Goal: Use online tool/utility: Utilize a website feature to perform a specific function

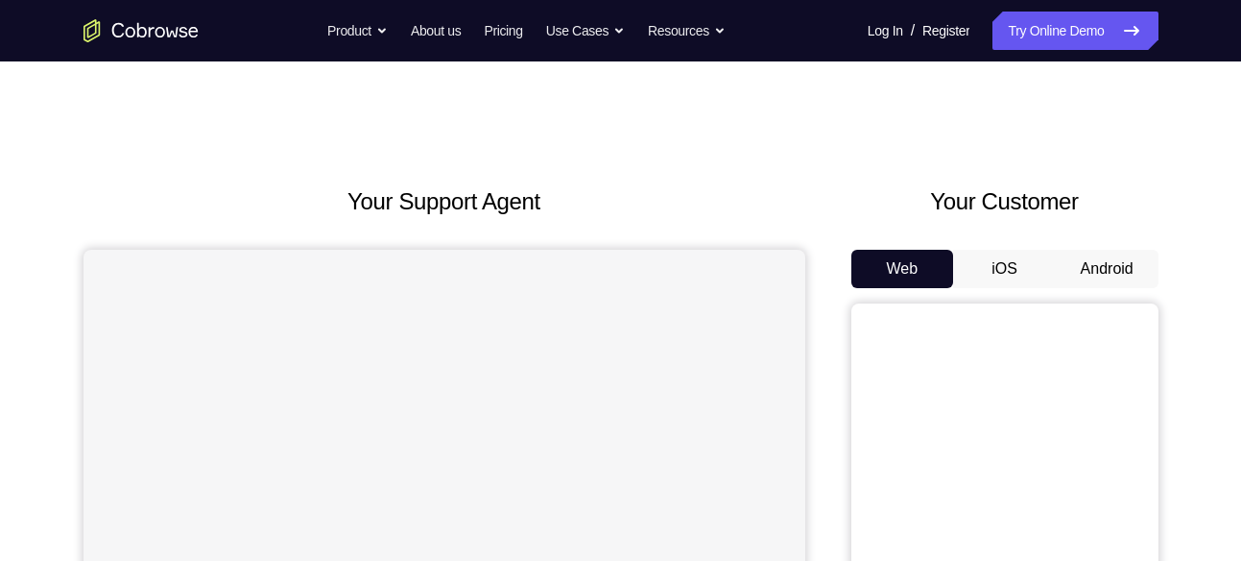
click at [1119, 256] on button "Android" at bounding box center [1107, 269] width 103 height 38
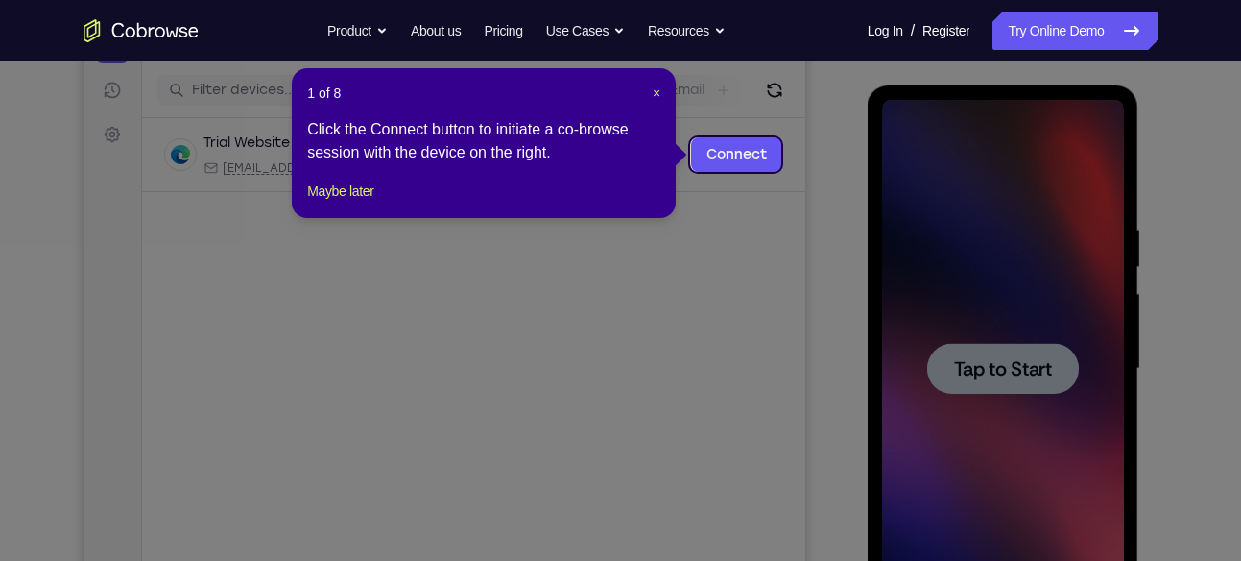
click at [1006, 376] on icon at bounding box center [628, 280] width 1256 height 561
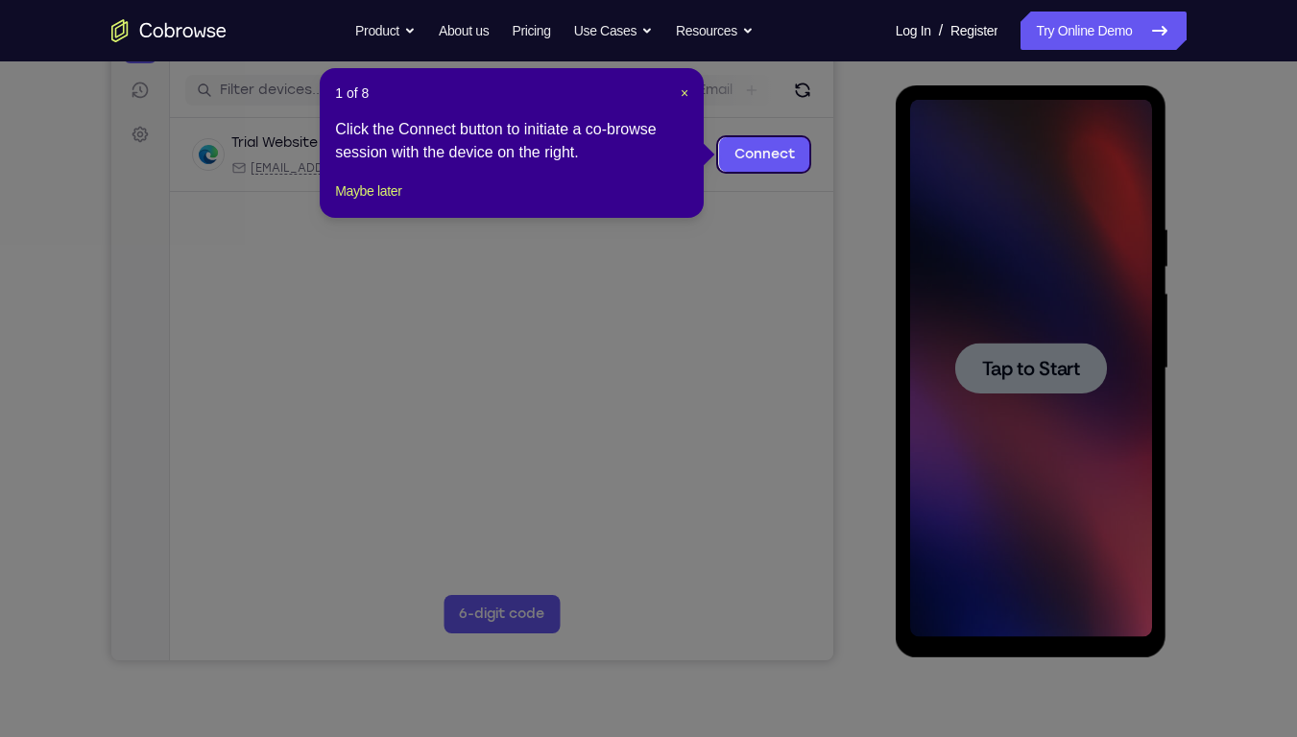
click at [1023, 361] on icon at bounding box center [655, 368] width 1311 height 737
click at [1053, 385] on icon at bounding box center [655, 368] width 1311 height 737
click at [999, 347] on icon at bounding box center [655, 368] width 1311 height 737
click at [999, 371] on icon at bounding box center [655, 368] width 1311 height 737
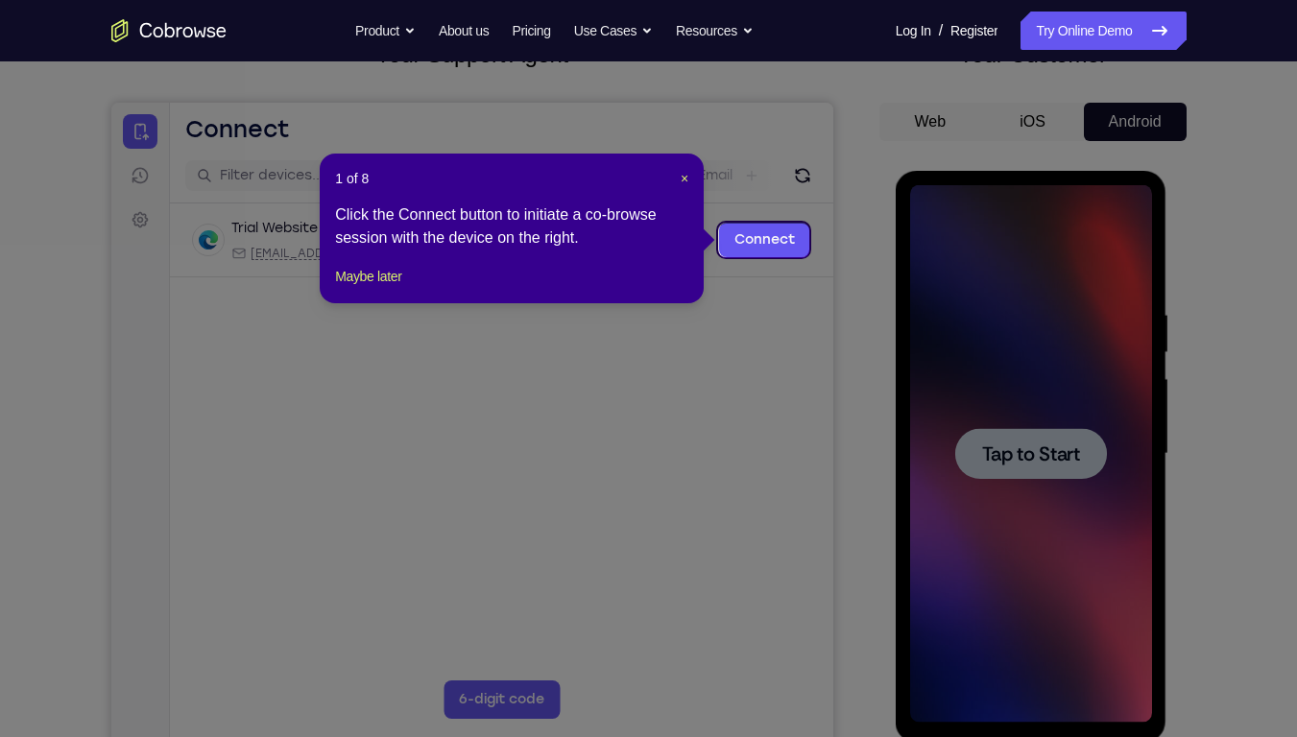
scroll to position [146, 0]
click at [682, 176] on span "×" at bounding box center [685, 179] width 8 height 15
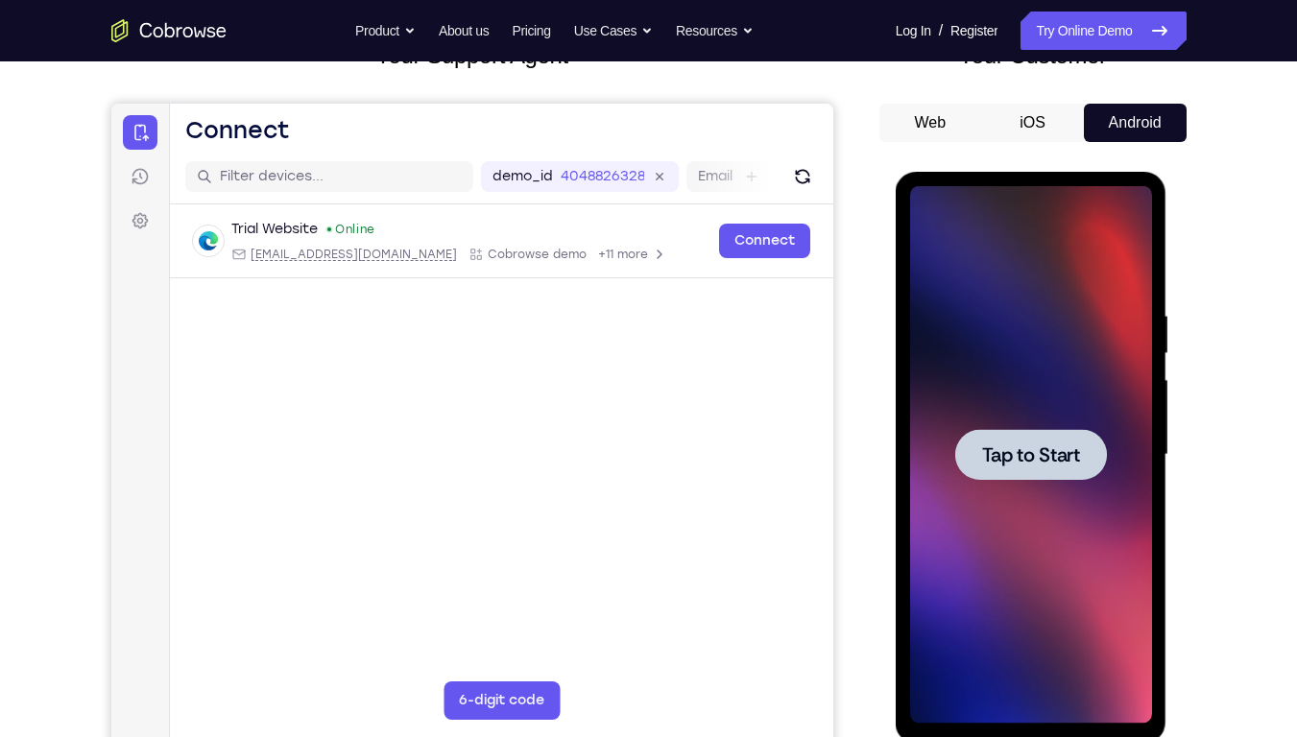
click at [969, 437] on div at bounding box center [1031, 454] width 152 height 51
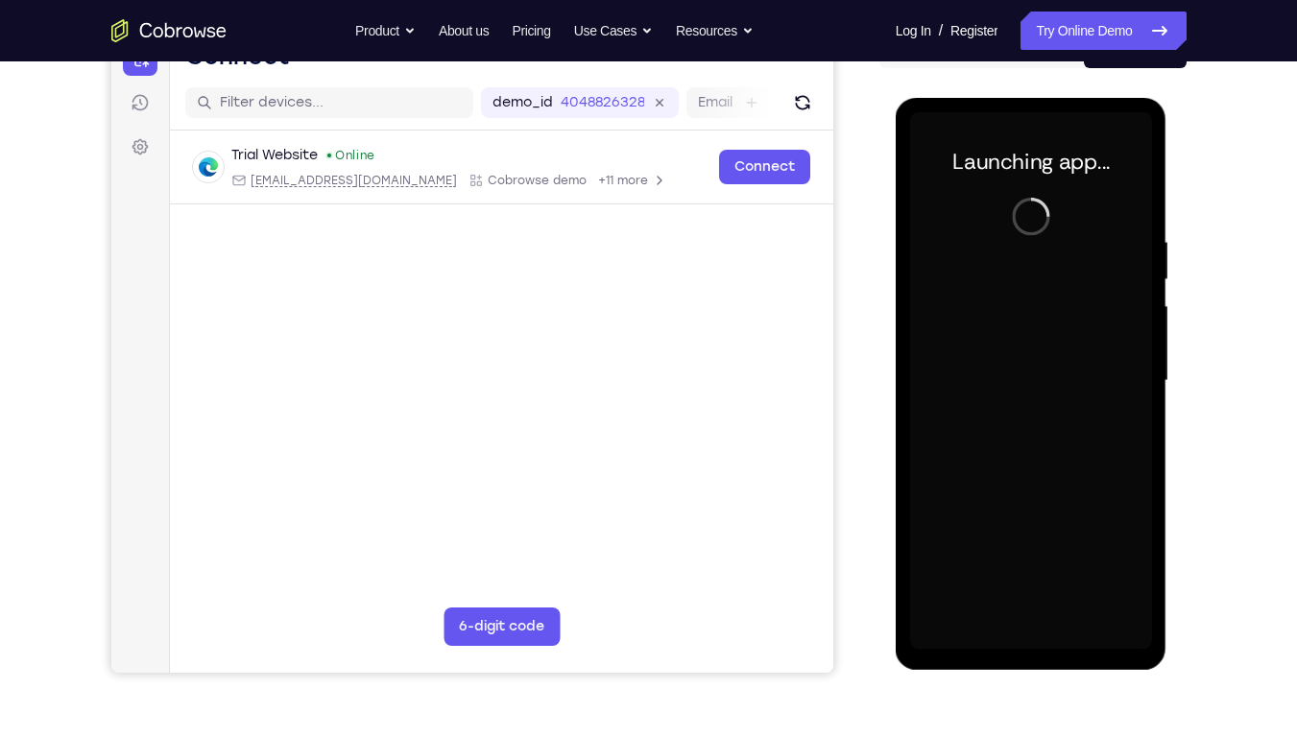
scroll to position [221, 0]
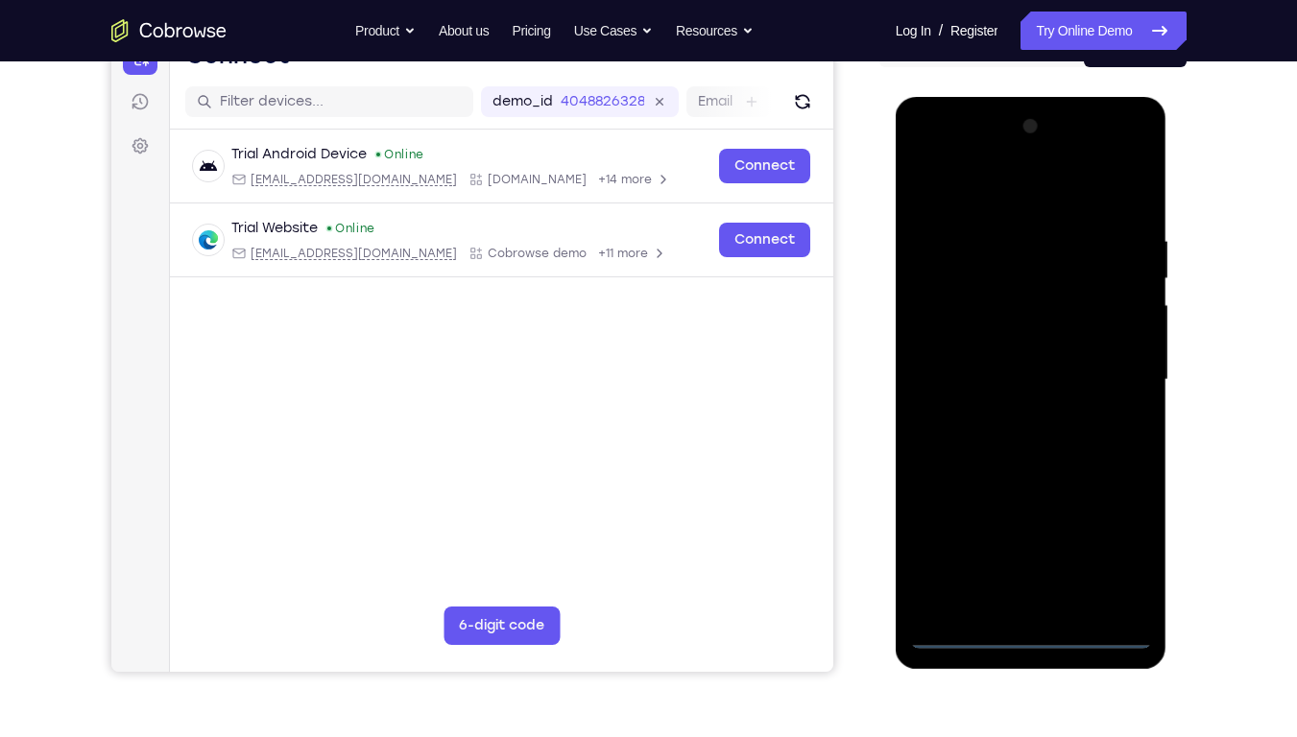
click at [1023, 560] on div at bounding box center [1031, 380] width 242 height 538
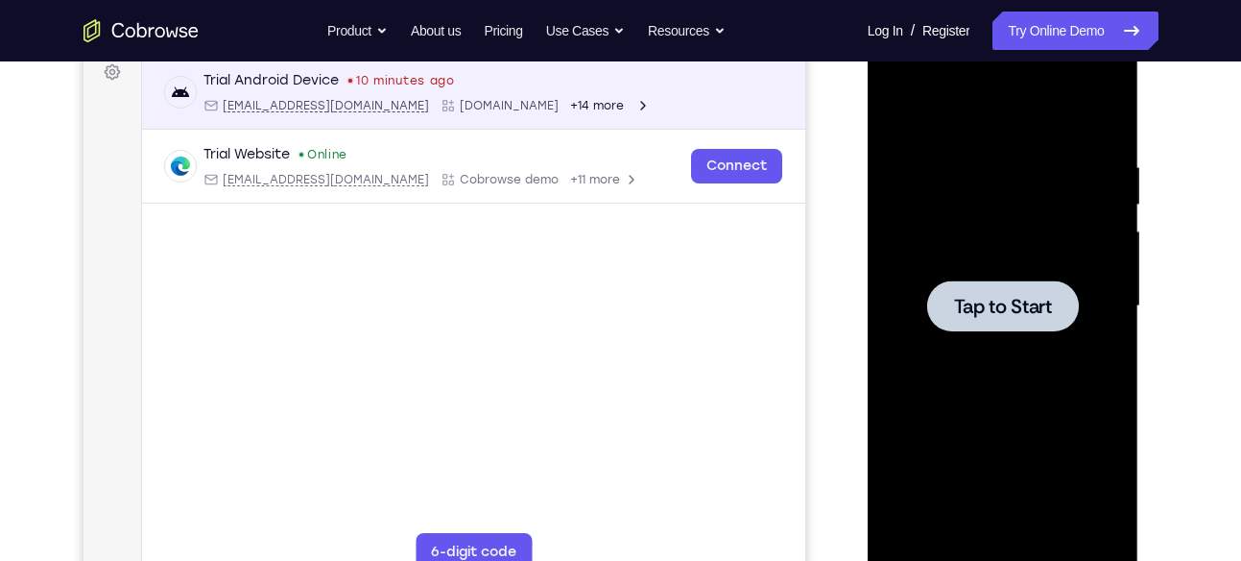
scroll to position [296, 0]
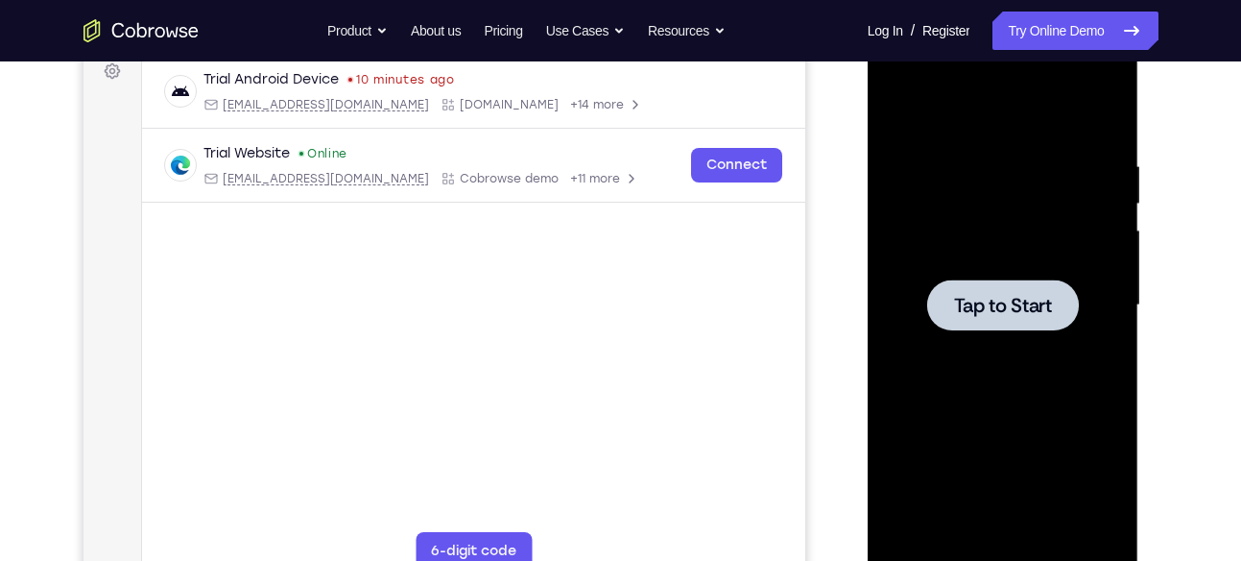
click at [991, 290] on div at bounding box center [1003, 304] width 152 height 51
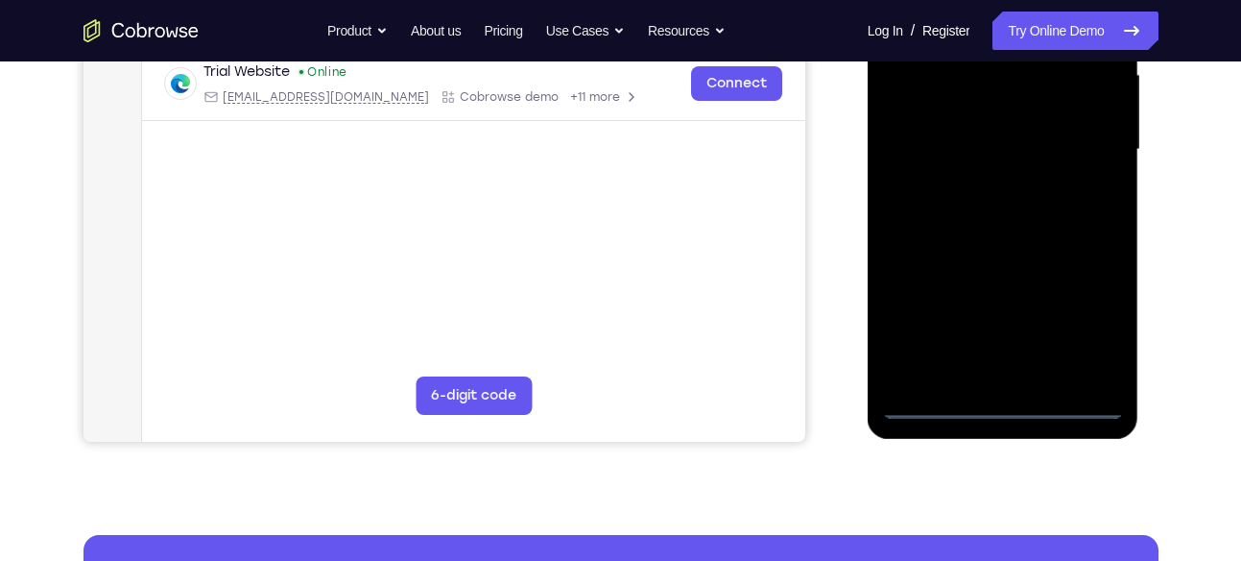
scroll to position [455, 0]
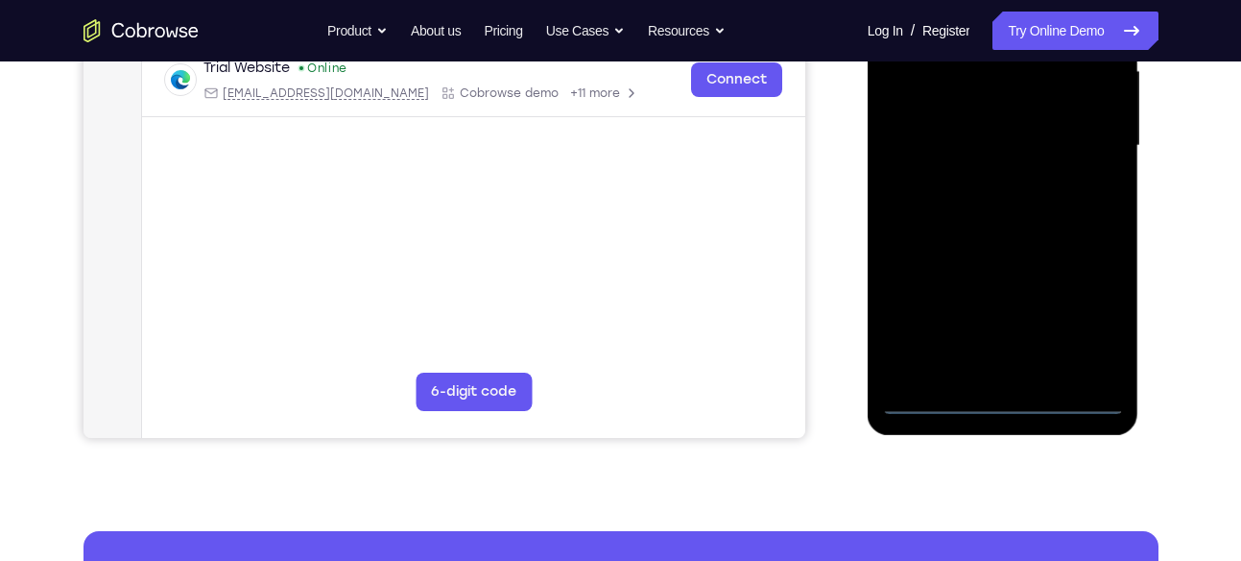
click at [1001, 398] on div at bounding box center [1003, 146] width 242 height 538
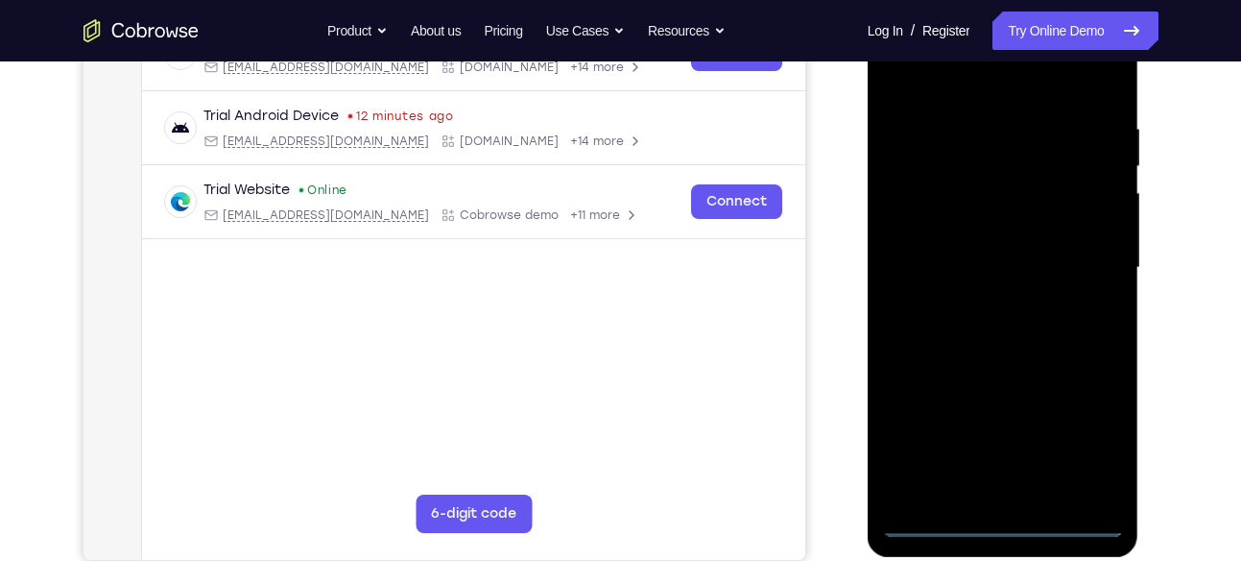
scroll to position [332, 0]
click at [1091, 432] on div at bounding box center [1003, 269] width 242 height 538
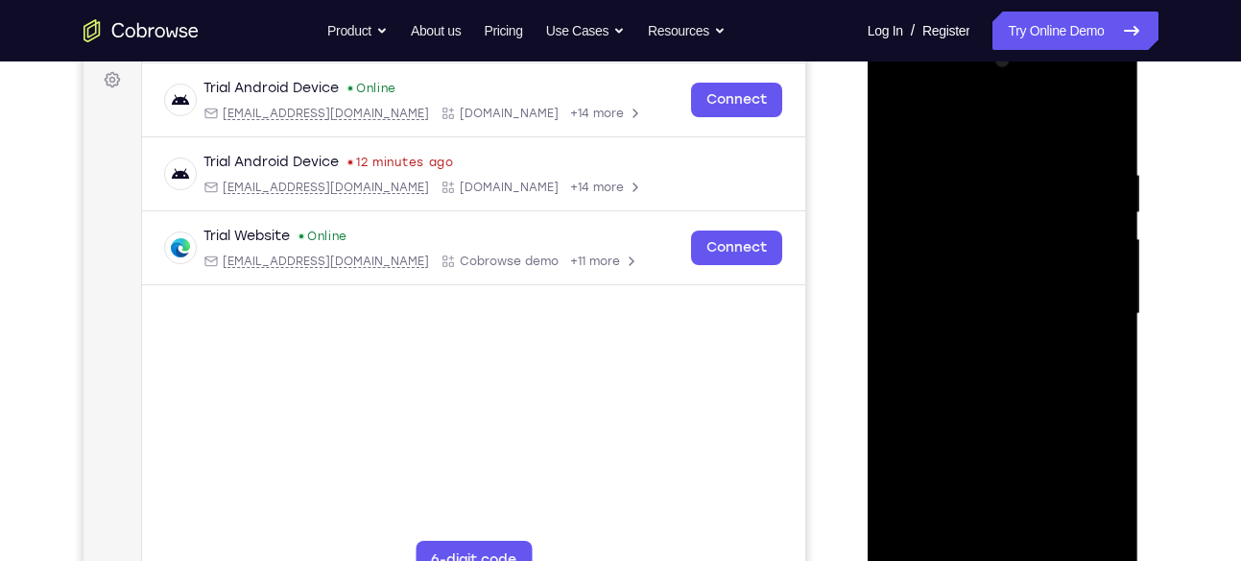
scroll to position [296, 0]
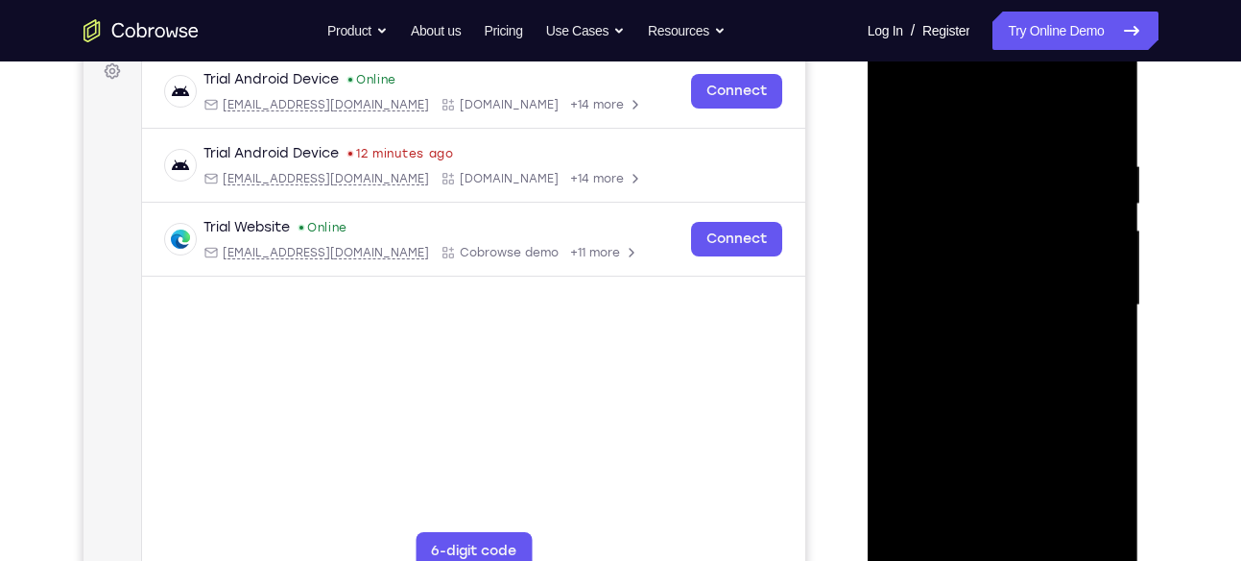
click at [902, 84] on div at bounding box center [1003, 305] width 242 height 538
click at [984, 203] on div at bounding box center [1003, 305] width 242 height 538
click at [1091, 179] on div at bounding box center [1003, 305] width 242 height 538
click at [1084, 290] on div at bounding box center [1003, 305] width 242 height 538
click at [982, 338] on div at bounding box center [1003, 305] width 242 height 538
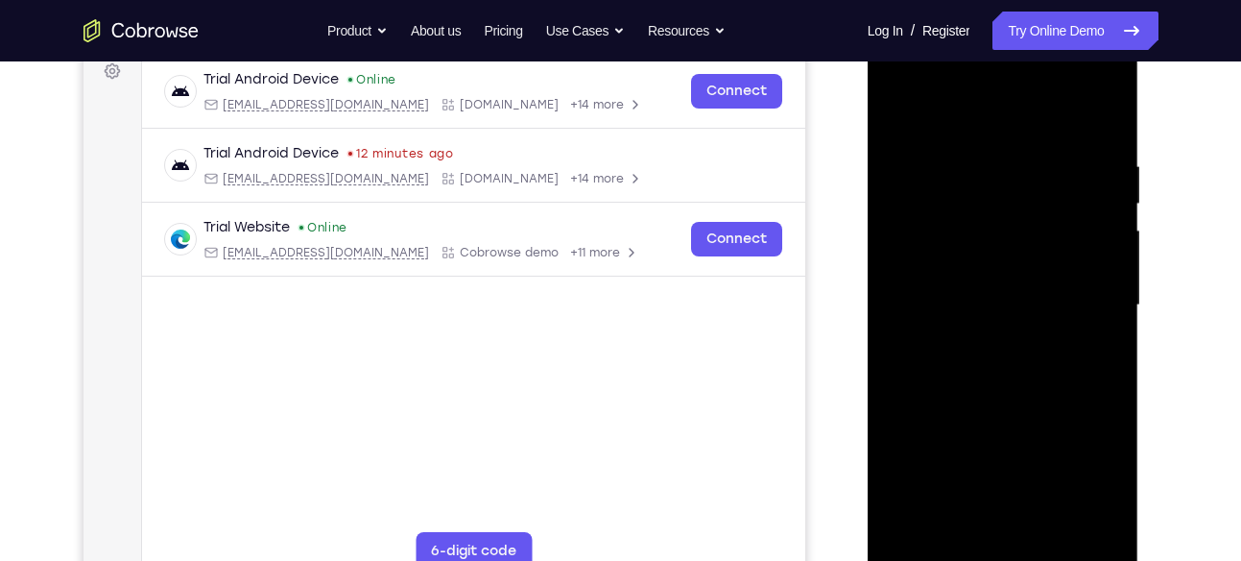
click at [1025, 283] on div at bounding box center [1003, 305] width 242 height 538
click at [997, 335] on div at bounding box center [1003, 305] width 242 height 538
click at [1037, 307] on div at bounding box center [1003, 305] width 242 height 538
click at [1012, 384] on div at bounding box center [1003, 305] width 242 height 538
click at [1010, 293] on div at bounding box center [1003, 305] width 242 height 538
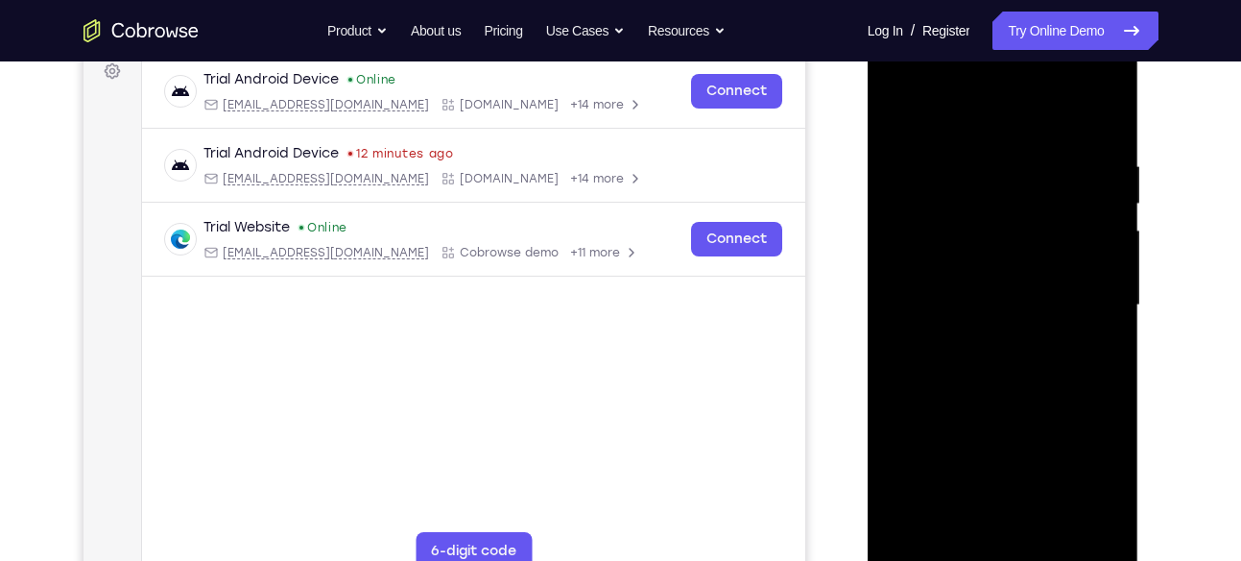
drag, startPoint x: 1010, startPoint y: 241, endPoint x: 945, endPoint y: 240, distance: 65.3
click at [945, 240] on div at bounding box center [1003, 305] width 242 height 538
click at [1114, 491] on div at bounding box center [1003, 305] width 242 height 538
click at [1009, 300] on div at bounding box center [1003, 305] width 242 height 538
click at [1056, 374] on div at bounding box center [1003, 305] width 242 height 538
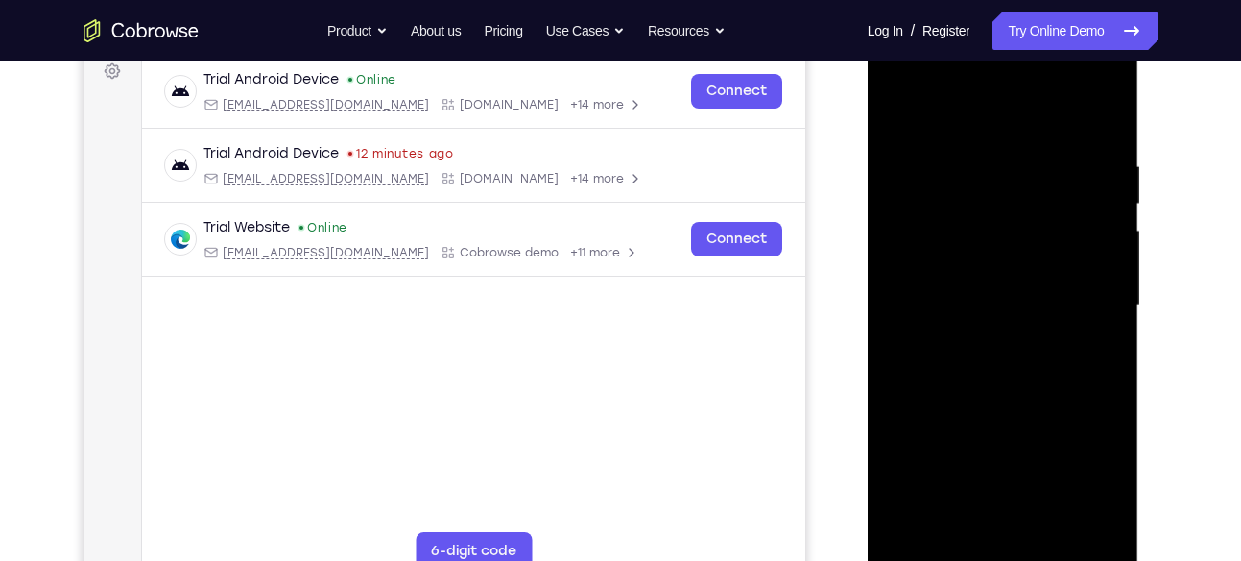
click at [1024, 357] on div at bounding box center [1003, 305] width 242 height 538
click at [981, 327] on div at bounding box center [1003, 305] width 242 height 538
click at [974, 311] on div at bounding box center [1003, 305] width 242 height 538
drag, startPoint x: 977, startPoint y: 128, endPoint x: 1020, endPoint y: -128, distance: 258.8
click at [1020, 22] on html "Online web based iOS Simulators and Android Emulators. Run iPhone, iPad, Mobile…" at bounding box center [1005, 310] width 274 height 576
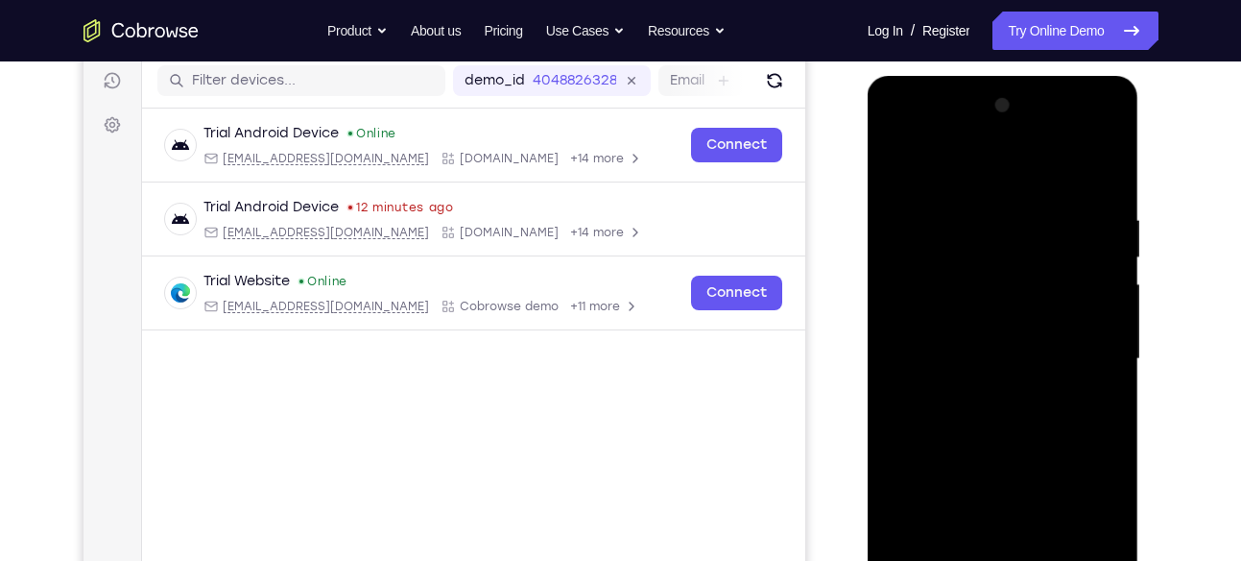
scroll to position [241, 0]
click at [998, 414] on div at bounding box center [1003, 360] width 242 height 538
click at [1017, 359] on div at bounding box center [1003, 360] width 242 height 538
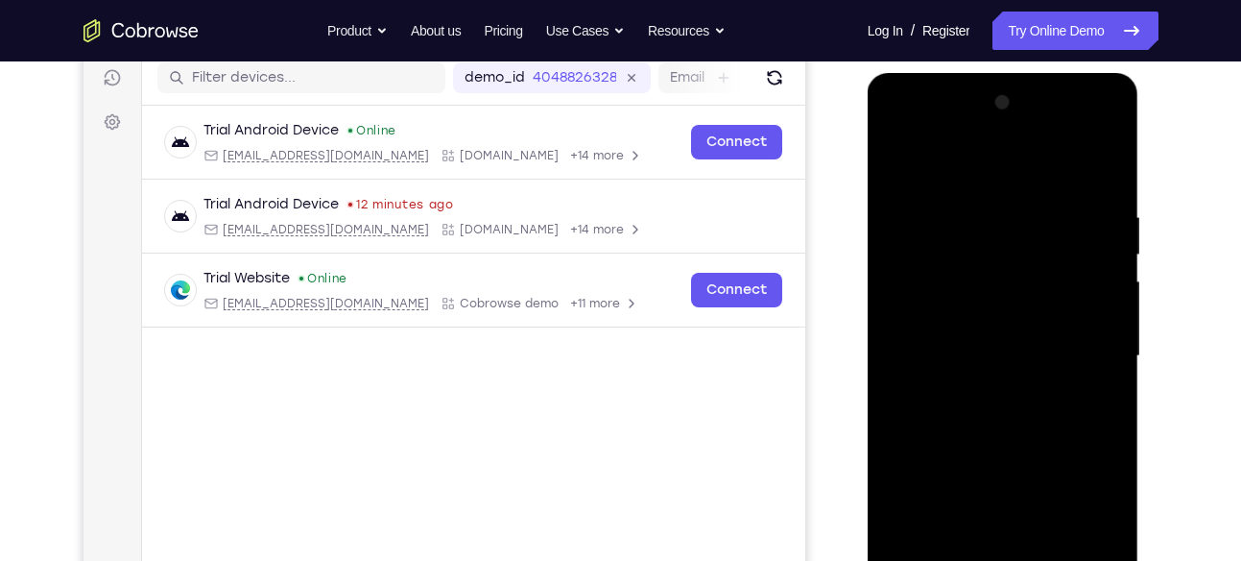
click at [915, 389] on div at bounding box center [1003, 356] width 242 height 538
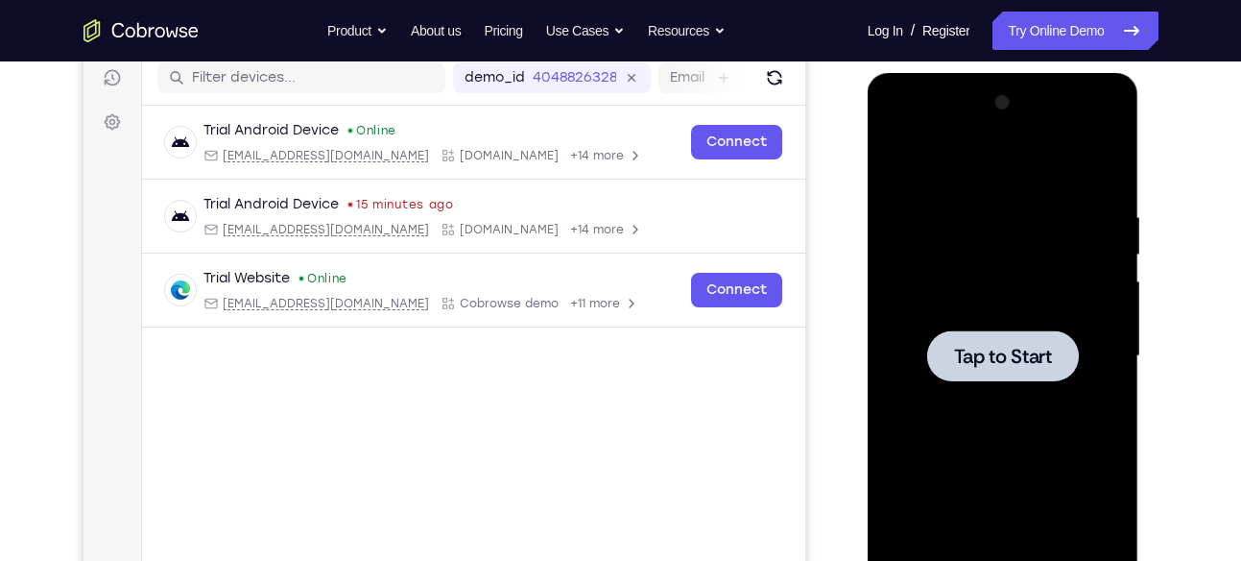
click at [968, 335] on div at bounding box center [1003, 355] width 152 height 51
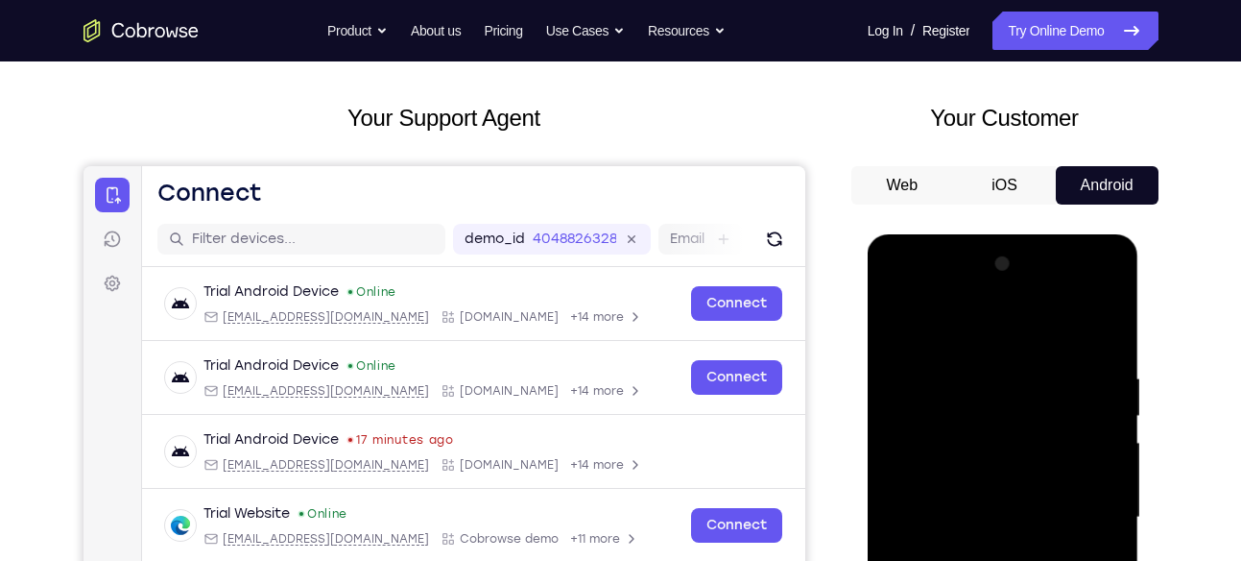
scroll to position [0, 0]
